Goal: Task Accomplishment & Management: Complete application form

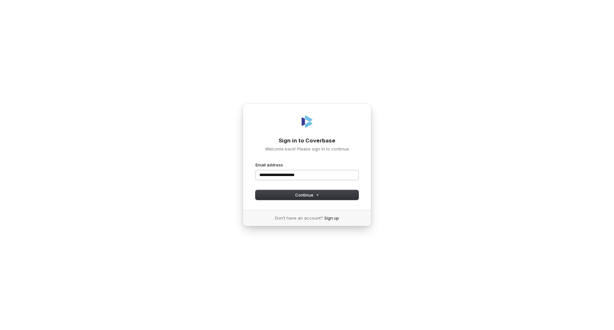
click at [255, 162] on button "submit" at bounding box center [255, 162] width 0 height 0
type input "**********"
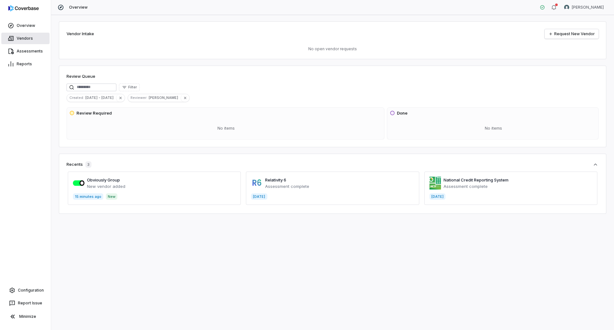
click at [15, 39] on link "Vendors" at bounding box center [25, 39] width 48 height 12
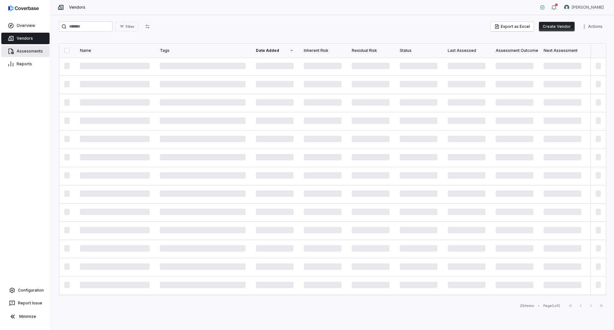
click at [27, 51] on link "Assessments" at bounding box center [25, 51] width 48 height 12
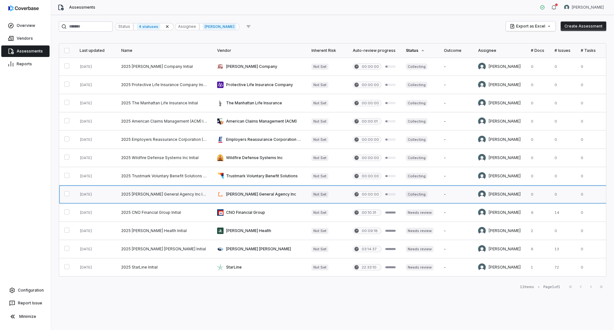
click at [262, 193] on link at bounding box center [259, 194] width 94 height 18
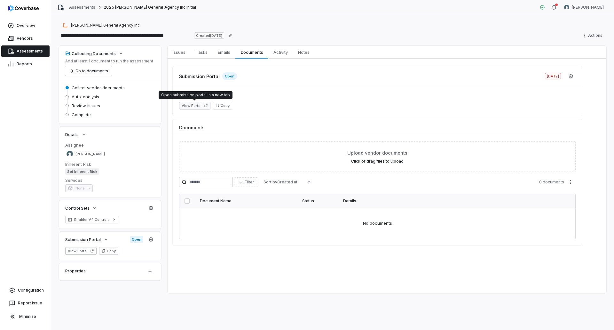
click at [196, 106] on button "View Portal" at bounding box center [194, 106] width 31 height 8
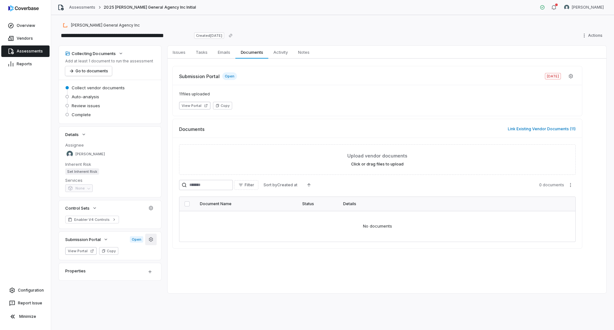
click at [152, 241] on icon "button" at bounding box center [150, 239] width 5 height 5
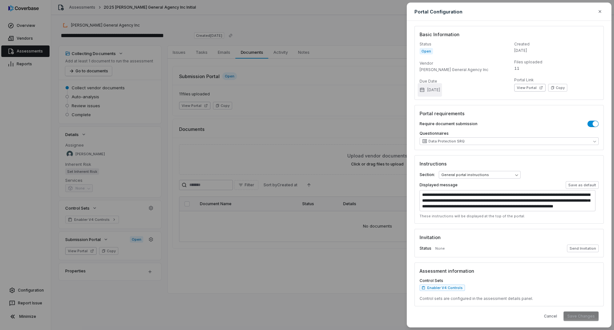
click at [442, 90] on button "Aug 28, 2025" at bounding box center [429, 89] width 24 height 13
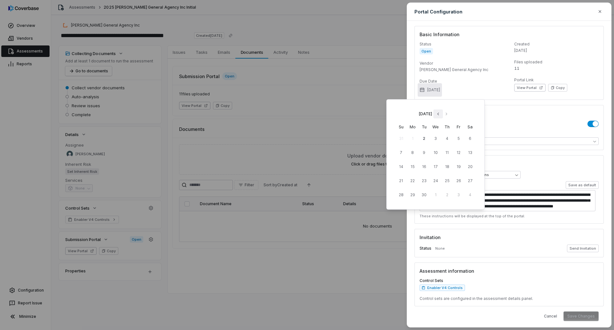
click at [440, 115] on icon "Go to previous month" at bounding box center [437, 113] width 5 height 5
click at [449, 113] on icon "Go to next month" at bounding box center [446, 113] width 5 height 5
click at [410, 153] on button "8" at bounding box center [413, 153] width 12 height 12
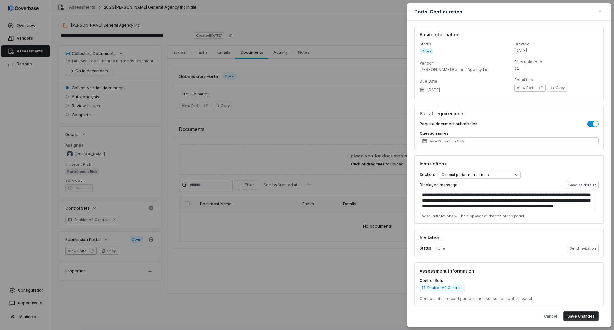
click at [575, 318] on button "Save Changes" at bounding box center [580, 316] width 35 height 10
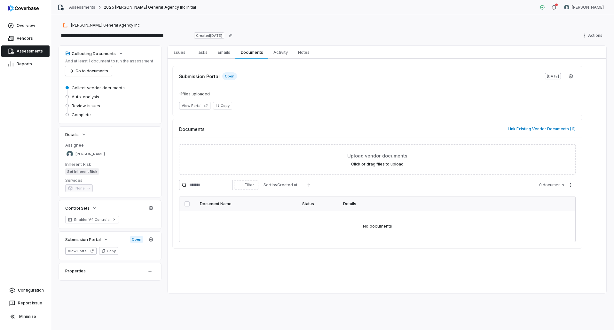
click at [26, 52] on link "Assessments" at bounding box center [25, 51] width 48 height 12
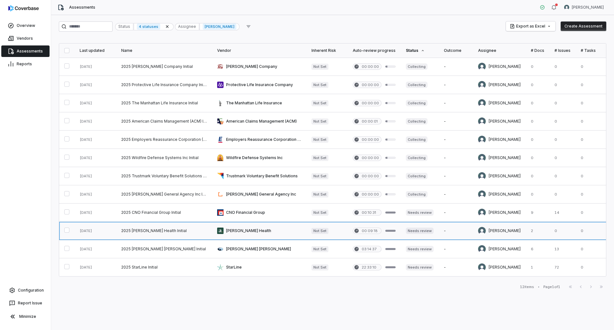
click at [246, 232] on link at bounding box center [259, 230] width 94 height 18
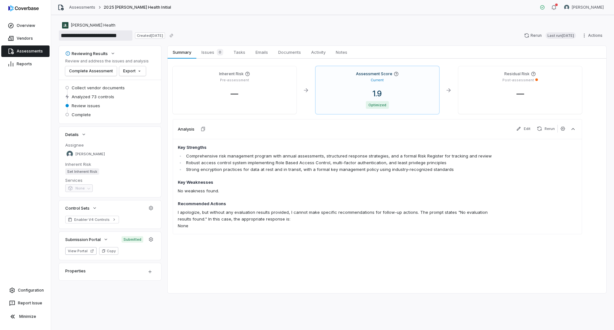
drag, startPoint x: 76, startPoint y: 34, endPoint x: 110, endPoint y: 34, distance: 33.6
click at [110, 34] on input "**********" at bounding box center [96, 35] width 74 height 10
click at [82, 9] on link "Assessments" at bounding box center [82, 7] width 26 height 5
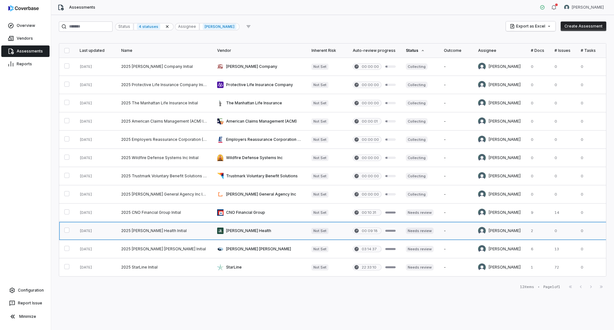
click at [225, 231] on link at bounding box center [259, 230] width 94 height 18
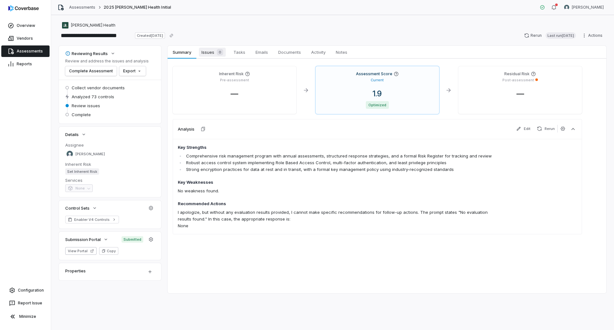
click at [208, 53] on span "Issues 0" at bounding box center [212, 52] width 27 height 9
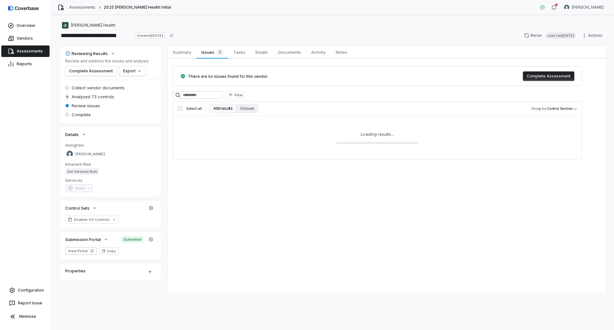
click at [540, 76] on button "Complete Assessment" at bounding box center [548, 76] width 51 height 10
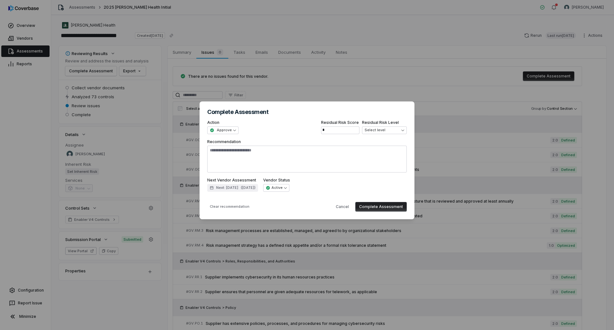
click at [379, 207] on button "Complete Assessment" at bounding box center [380, 207] width 51 height 10
type textarea "*"
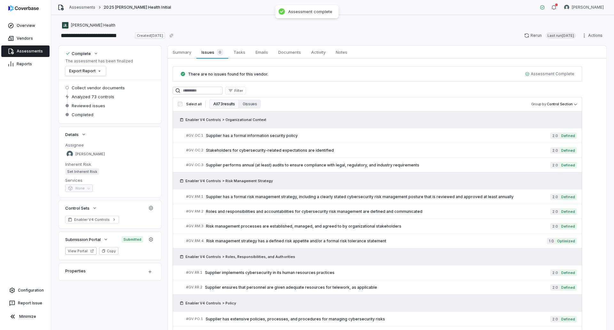
click at [33, 56] on link "Assessments" at bounding box center [25, 51] width 48 height 12
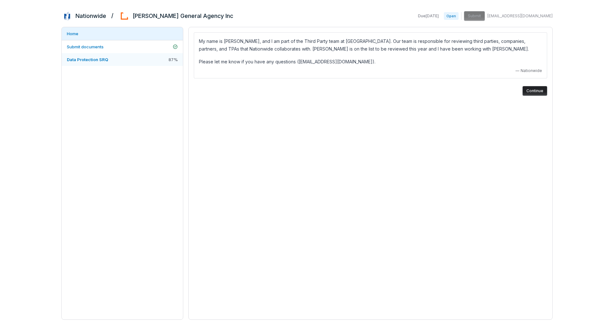
click at [121, 60] on link "Data Protection SRQ 87 %" at bounding box center [122, 59] width 121 height 13
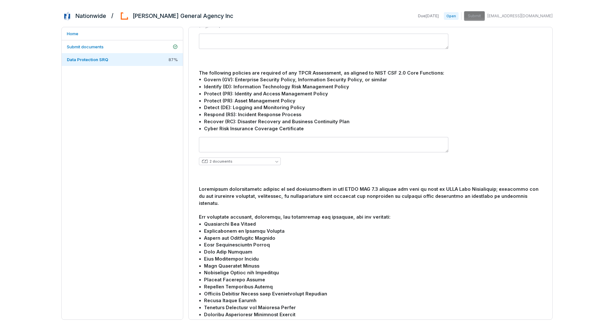
scroll to position [447, 0]
click at [116, 49] on link "Submit documents" at bounding box center [122, 46] width 121 height 13
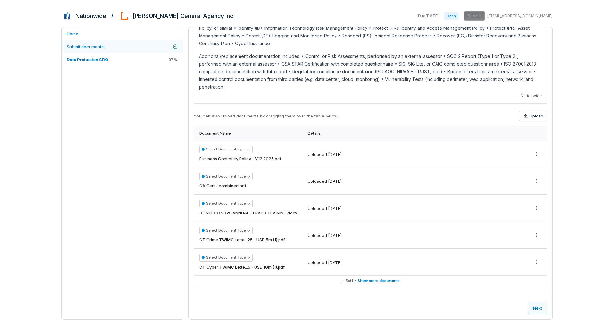
scroll to position [21, 0]
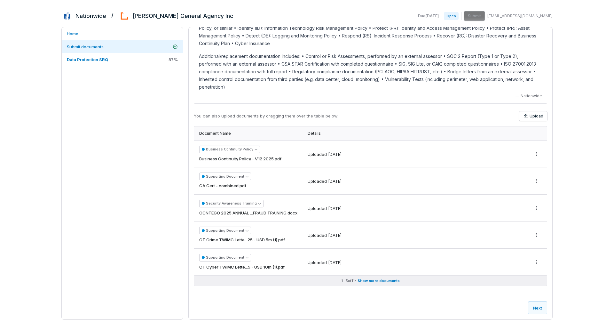
click at [378, 280] on span "Show more documents" at bounding box center [378, 280] width 42 height 5
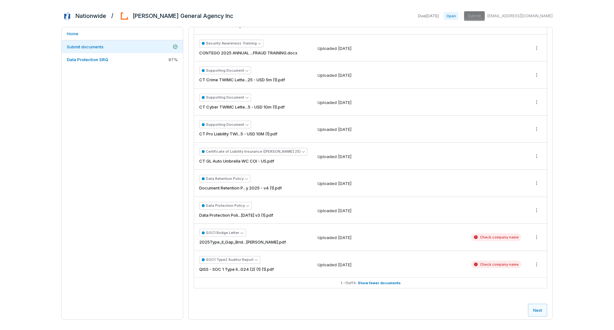
scroll to position [183, 0]
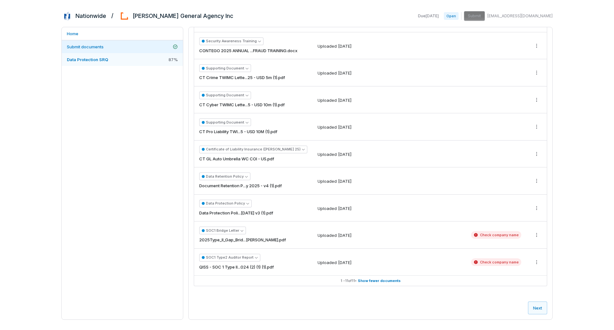
click at [96, 60] on span "Data Protection SRQ" at bounding box center [87, 59] width 41 height 5
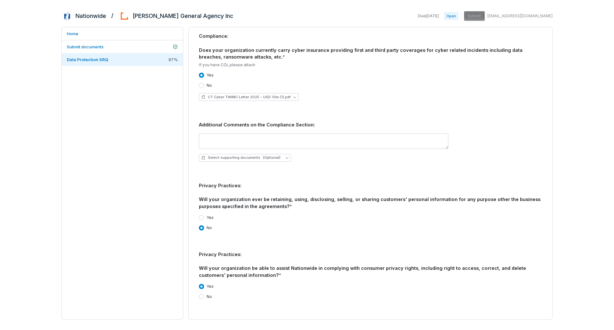
scroll to position [1374, 0]
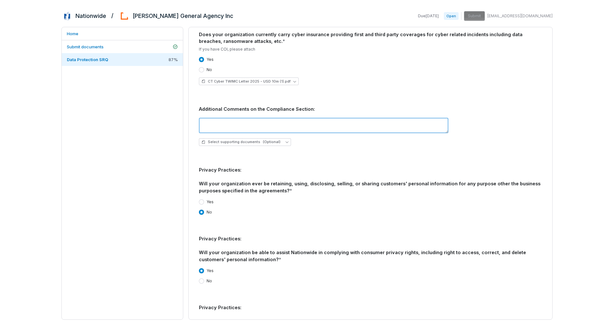
click at [249, 118] on textarea at bounding box center [323, 125] width 249 height 15
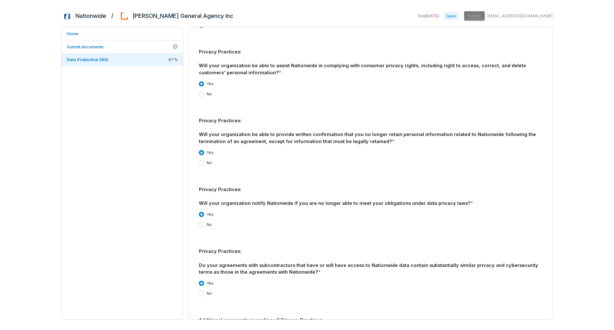
scroll to position [1588, 0]
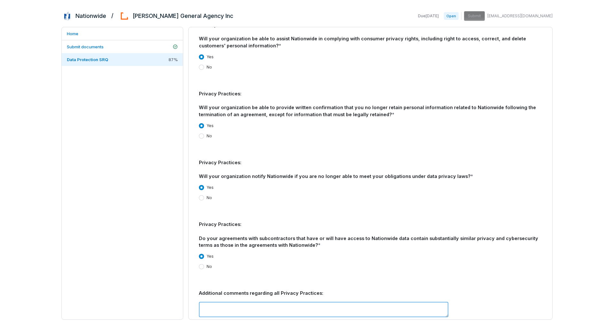
click at [254, 301] on textarea at bounding box center [323, 308] width 249 height 15
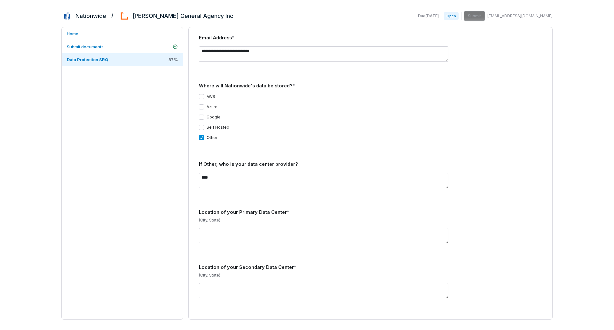
scroll to position [182, 0]
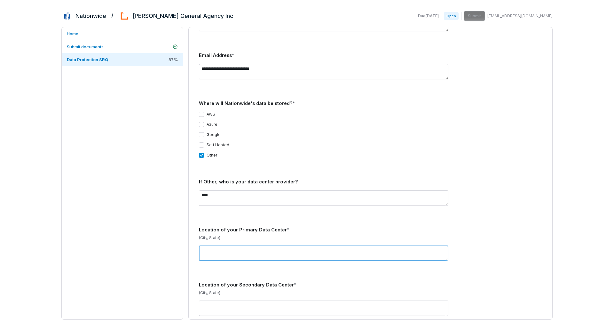
click at [220, 245] on textarea at bounding box center [323, 252] width 249 height 15
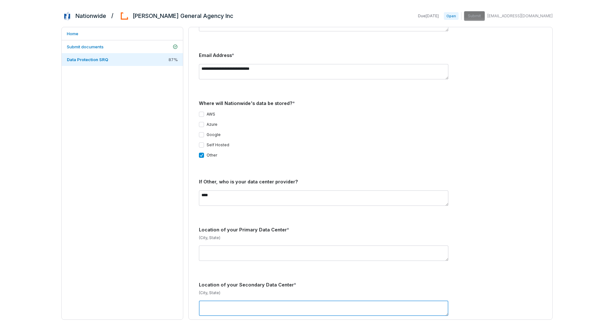
click at [223, 300] on textarea at bounding box center [323, 307] width 249 height 15
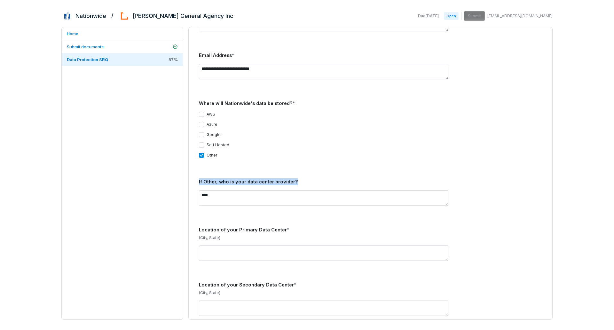
drag, startPoint x: 199, startPoint y: 176, endPoint x: 294, endPoint y: 171, distance: 95.0
click at [297, 178] on div "If Other, who is your data center provider?" at bounding box center [370, 181] width 343 height 7
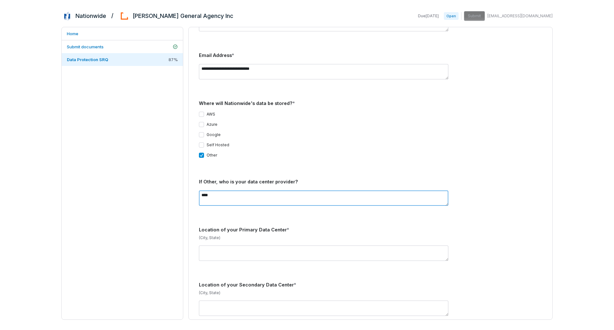
click at [213, 190] on textarea "****" at bounding box center [323, 197] width 249 height 15
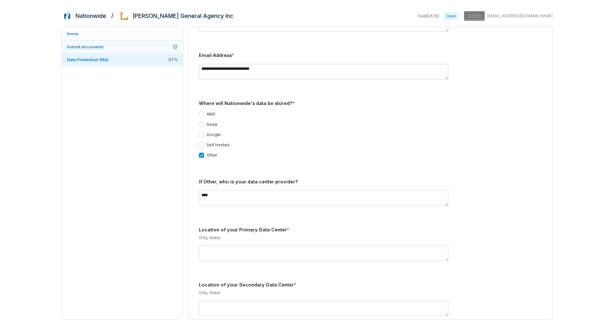
click at [116, 44] on link "Submit documents" at bounding box center [122, 46] width 121 height 13
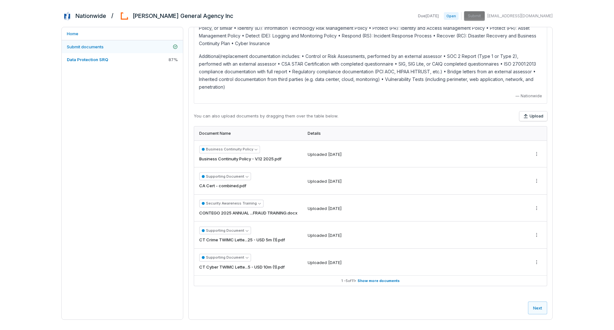
scroll to position [21, 0]
click at [113, 60] on link "Data Protection SRQ 87 %" at bounding box center [122, 59] width 121 height 13
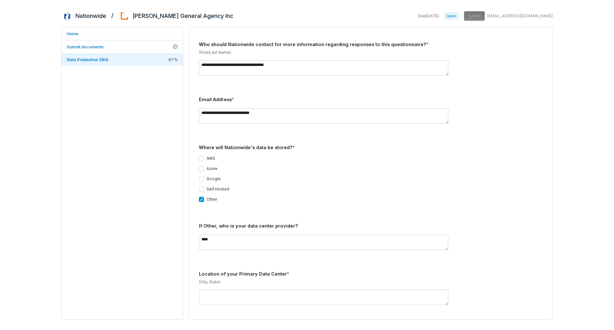
scroll to position [149, 0]
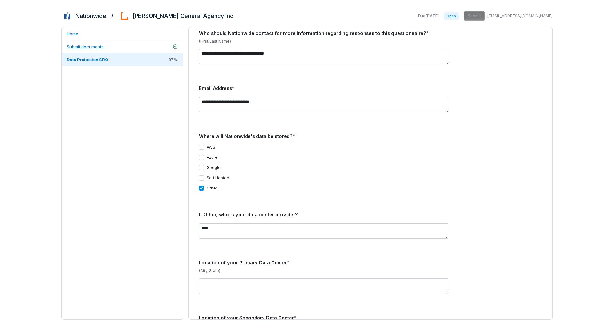
click at [467, 55] on div "**********" at bounding box center [370, 56] width 343 height 15
